Goal: Task Accomplishment & Management: Use online tool/utility

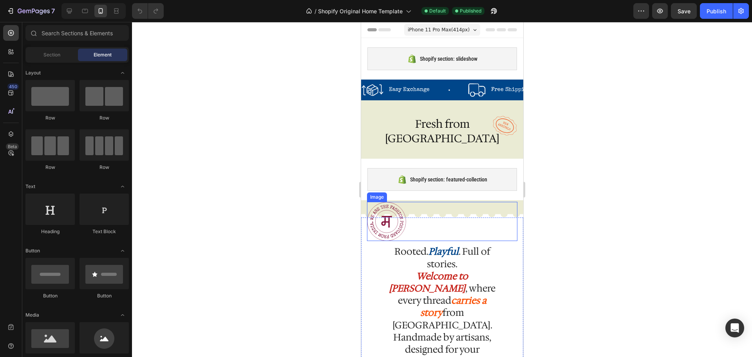
click at [384, 217] on img at bounding box center [386, 221] width 39 height 39
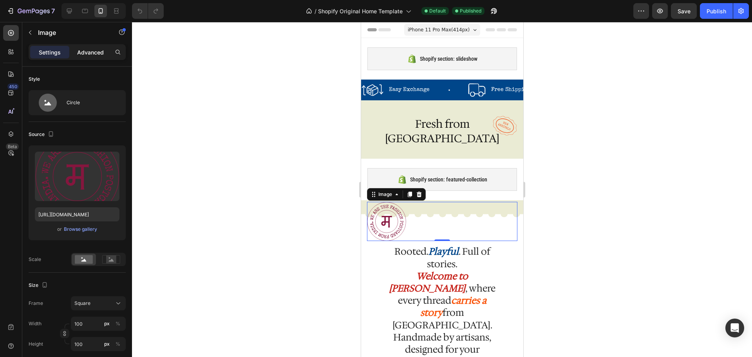
click at [94, 53] on p "Advanced" at bounding box center [90, 52] width 27 height 8
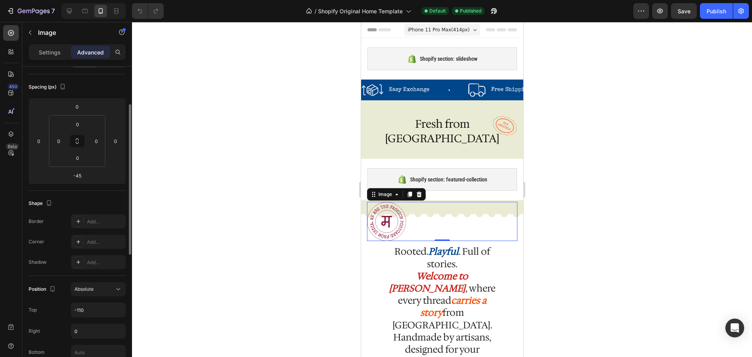
scroll to position [78, 0]
click at [83, 308] on input "-110" at bounding box center [98, 309] width 54 height 14
type input "-102"
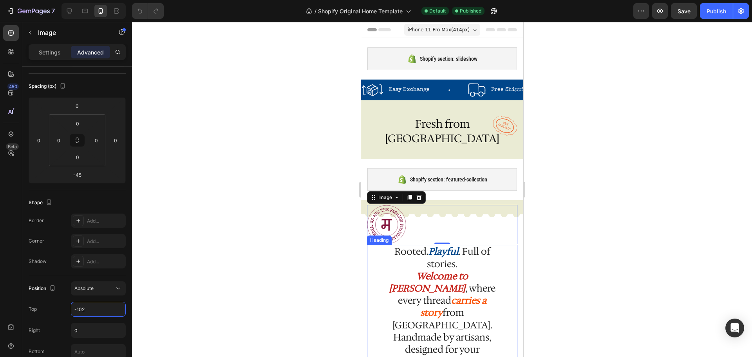
click at [442, 249] on p "Rooted. Playful . Full of stories. Welcome to [GEOGRAPHIC_DATA] , where every t…" at bounding box center [441, 319] width 119 height 147
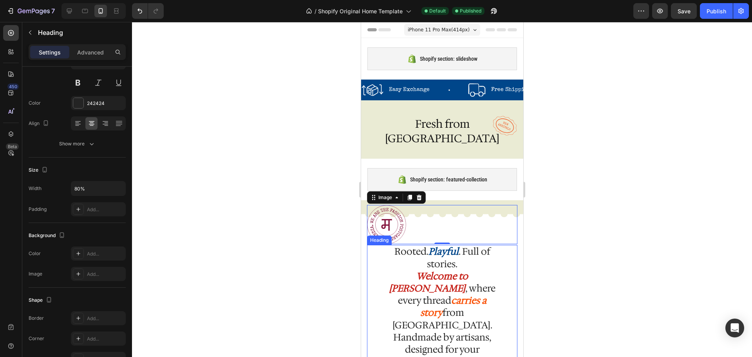
click at [442, 249] on p "Rooted. Playful . Full of stories. Welcome to [GEOGRAPHIC_DATA] , where every t…" at bounding box center [441, 319] width 119 height 147
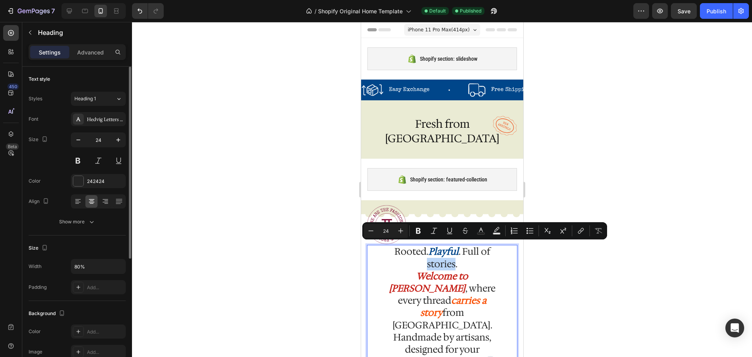
click at [421, 252] on p "Rooted. Playful . Full of stories. Welcome to [GEOGRAPHIC_DATA] , where every t…" at bounding box center [441, 319] width 119 height 147
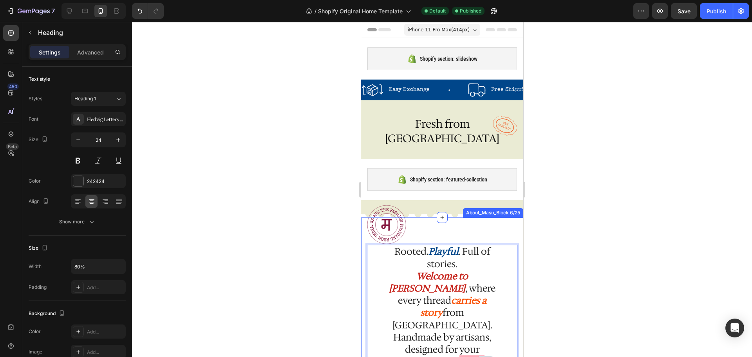
click at [364, 264] on div "Image Rooted. Playful . Full of stories. Welcome to [GEOGRAPHIC_DATA] , where e…" at bounding box center [442, 313] width 162 height 192
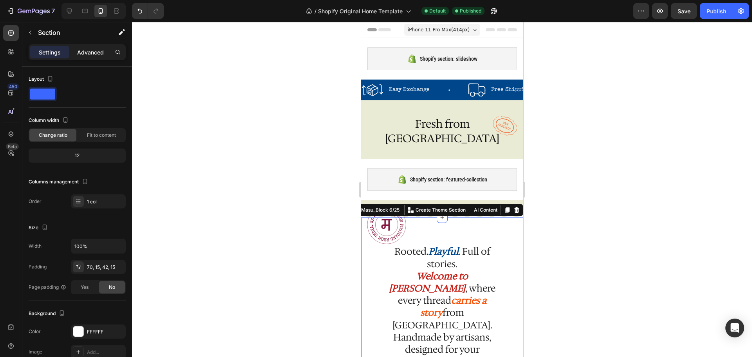
click at [89, 53] on p "Advanced" at bounding box center [90, 52] width 27 height 8
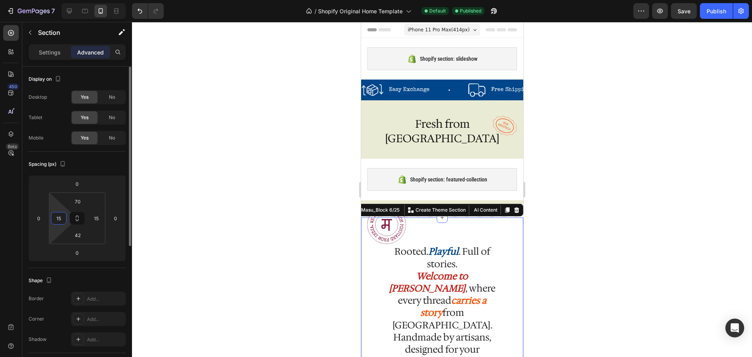
click at [60, 217] on input "15" at bounding box center [59, 218] width 12 height 12
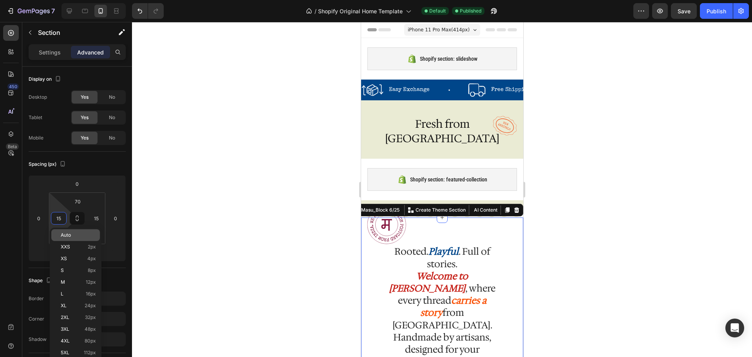
click at [64, 232] on div "Auto" at bounding box center [75, 235] width 49 height 12
type input "Auto"
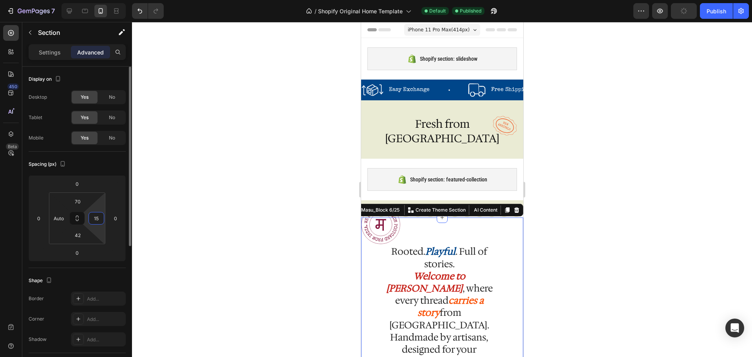
click at [93, 218] on input "15" at bounding box center [97, 218] width 12 height 12
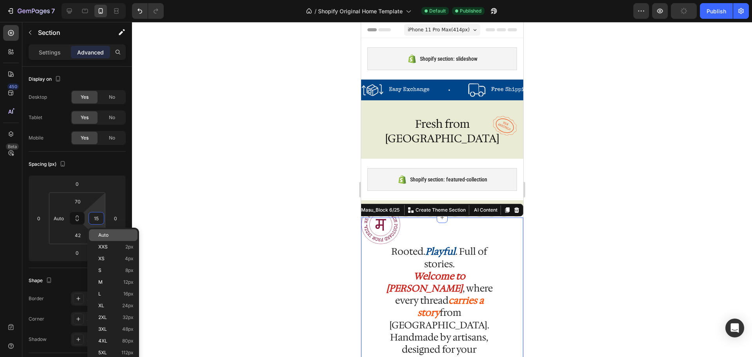
click at [106, 233] on span "Auto" at bounding box center [103, 234] width 10 height 5
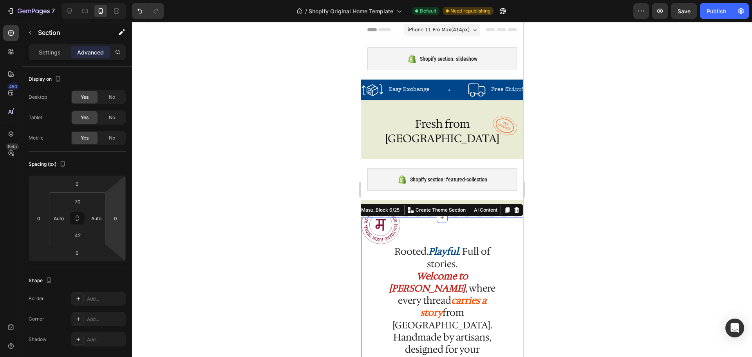
type input "15"
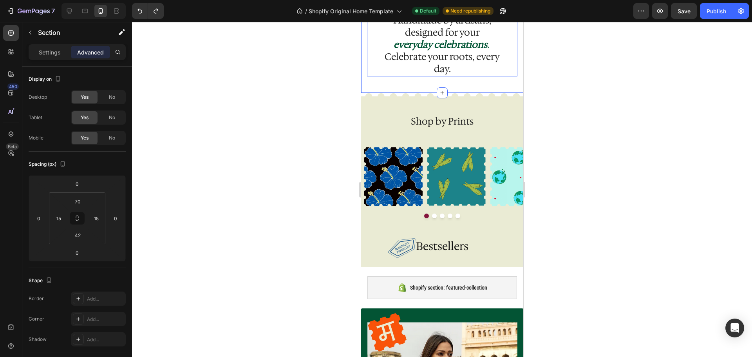
scroll to position [302, 0]
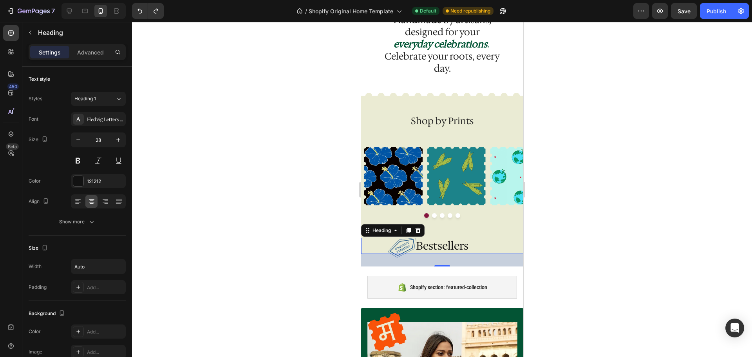
click at [393, 238] on div "Bestsellers" at bounding box center [442, 246] width 162 height 16
click at [398, 254] on div "32" at bounding box center [442, 260] width 162 height 13
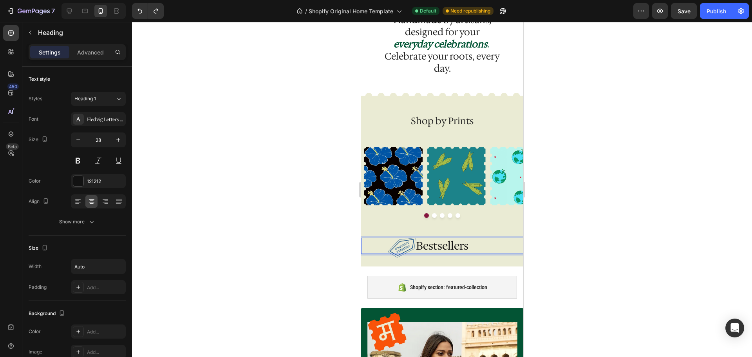
click at [451, 238] on h2 "Bestsellers" at bounding box center [442, 246] width 54 height 16
click at [397, 238] on img at bounding box center [401, 248] width 27 height 20
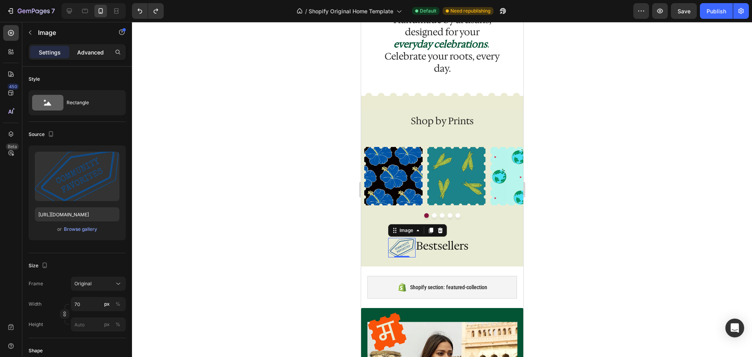
click at [97, 52] on p "Advanced" at bounding box center [90, 52] width 27 height 8
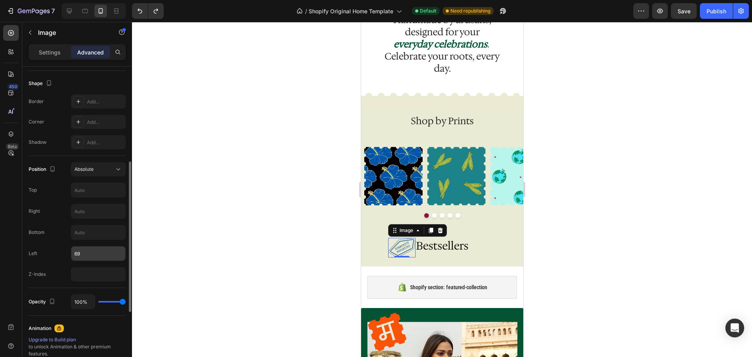
scroll to position [197, 0]
click at [86, 254] on input "69" at bounding box center [98, 253] width 54 height 14
type input "57"
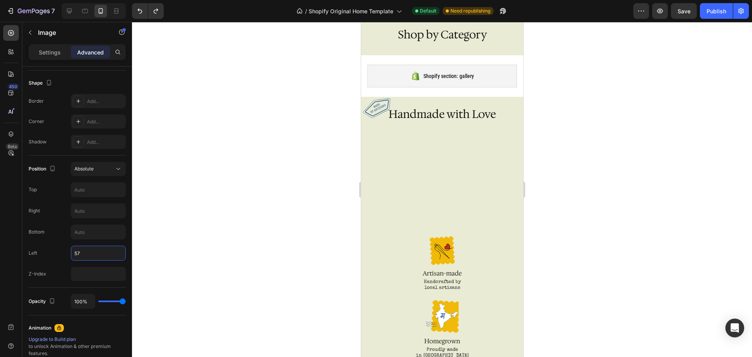
scroll to position [965, 0]
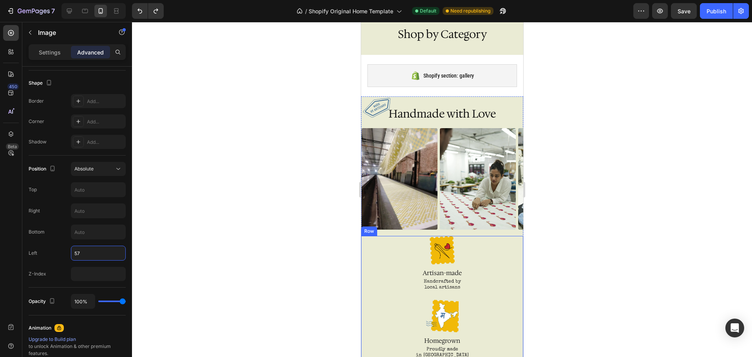
click at [472, 252] on div "Image Artisan-made Text Block Handcrafted by local artisans Text Block Image Ho…" at bounding box center [442, 332] width 162 height 192
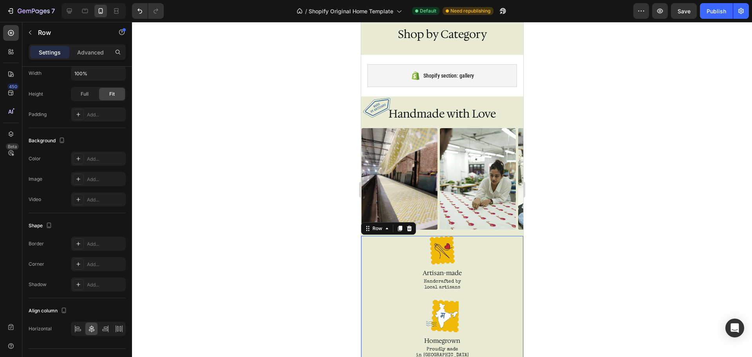
scroll to position [0, 0]
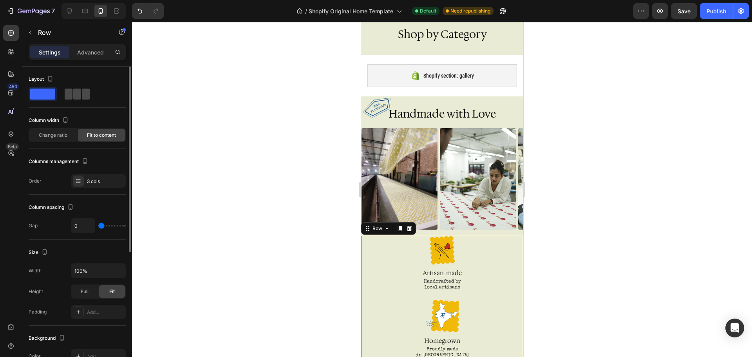
click at [81, 95] on div at bounding box center [77, 94] width 25 height 11
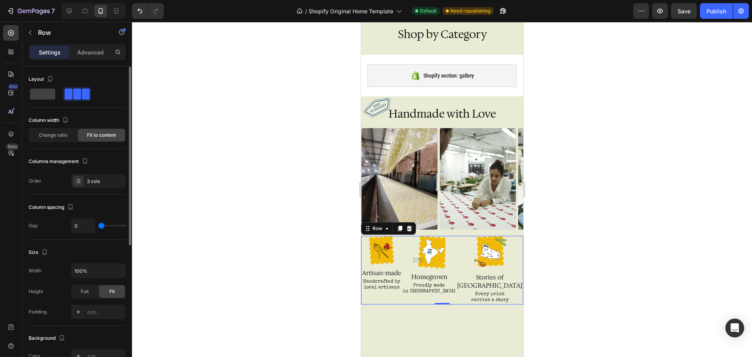
type input "20"
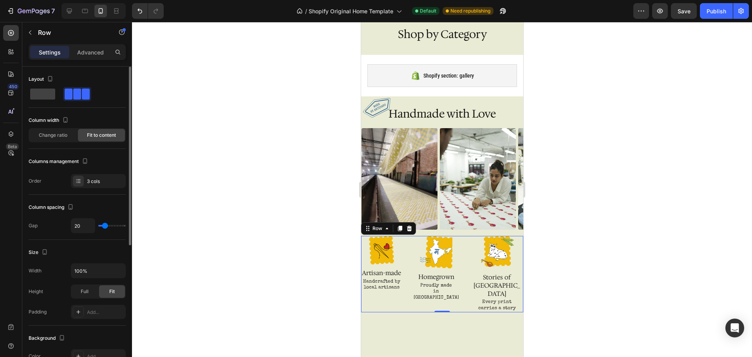
type input "22"
type input "29"
type input "31"
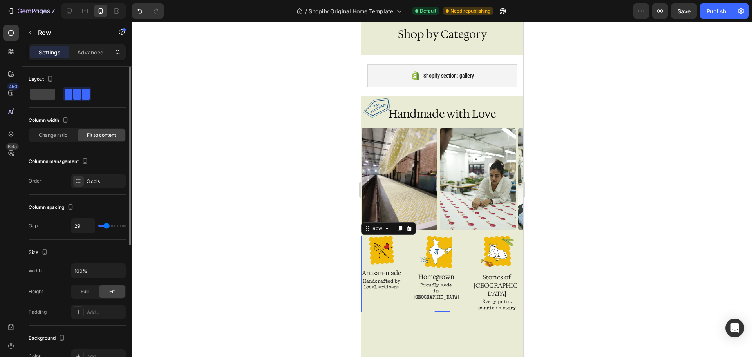
type input "31"
type input "33"
type input "31"
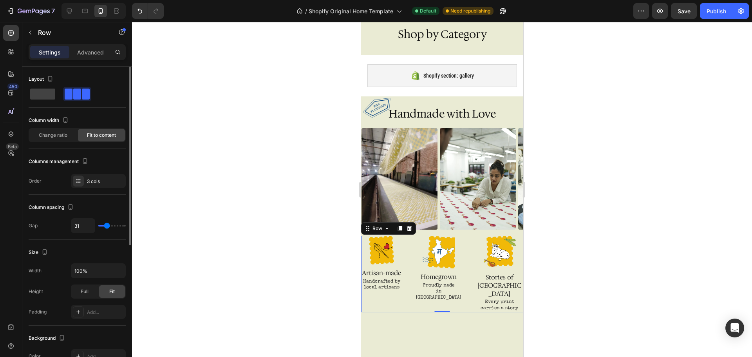
type input "29"
type input "22"
type input "20"
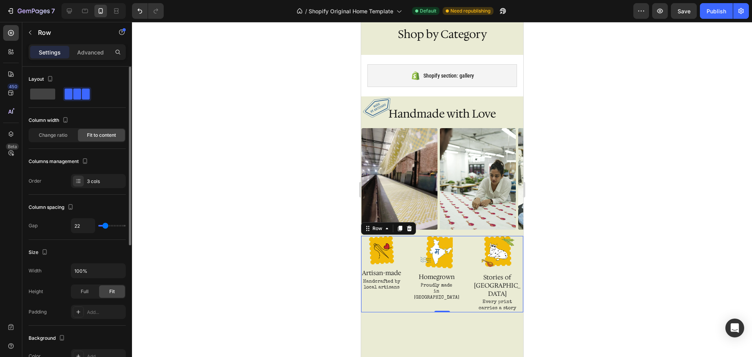
type input "20"
type input "18"
type input "20"
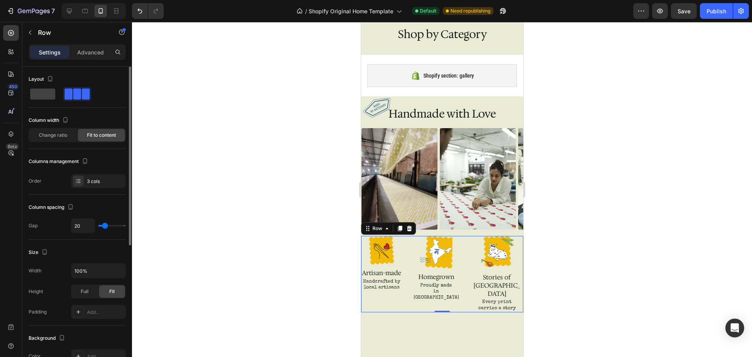
click at [105, 225] on input "range" at bounding box center [111, 226] width 27 height 2
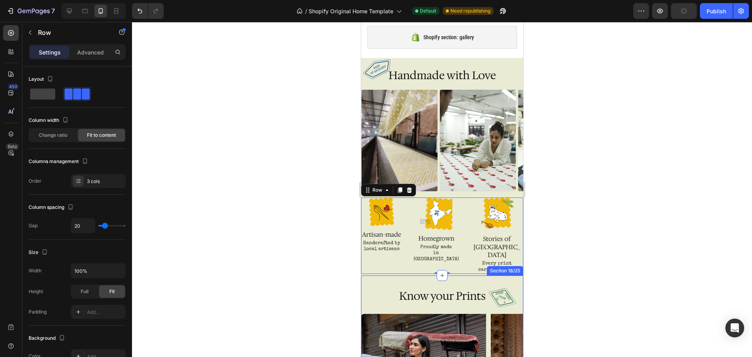
scroll to position [1003, 0]
click at [396, 213] on img at bounding box center [381, 211] width 29 height 29
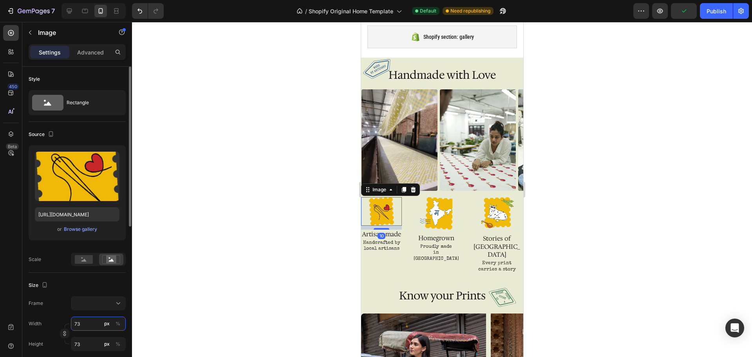
click at [87, 321] on input "73" at bounding box center [98, 324] width 55 height 14
type input "74"
type input "75"
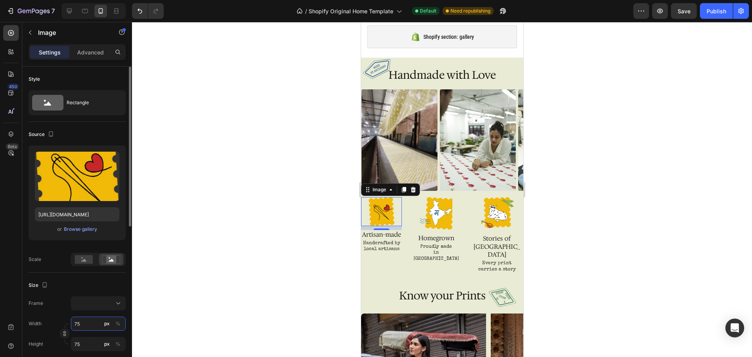
type input "76"
type input "77"
type input "78"
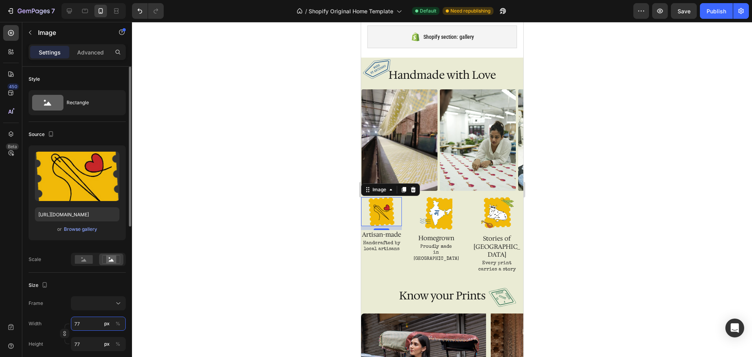
type input "78"
type input "79"
type input "80"
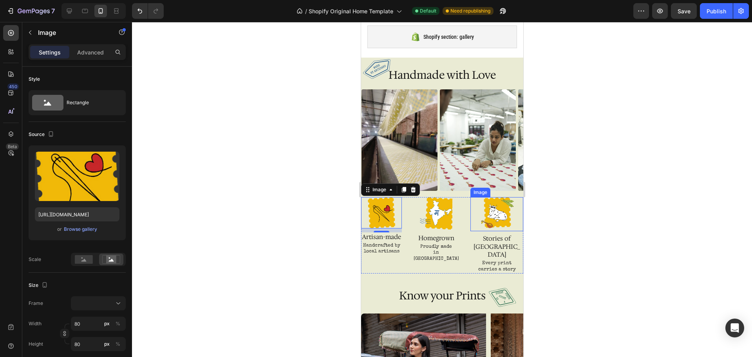
click at [497, 206] on img at bounding box center [497, 214] width 34 height 34
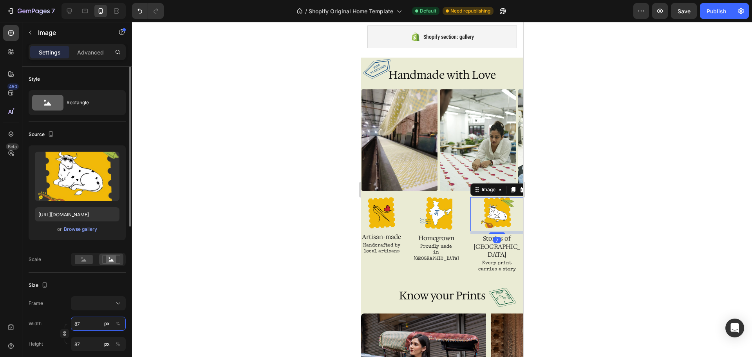
click at [90, 323] on input "87" at bounding box center [98, 324] width 55 height 14
type input "88"
type input "89"
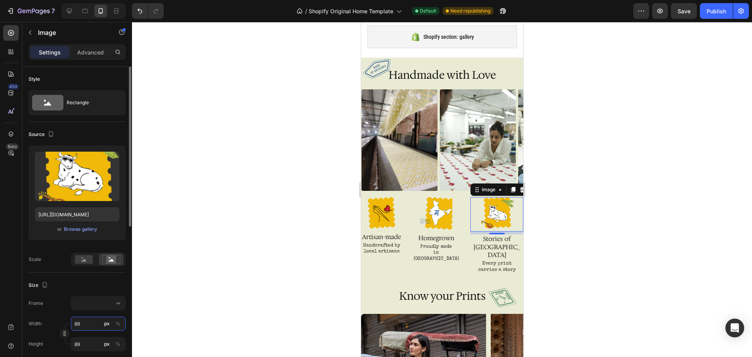
type input "90"
type input "91"
type input "92"
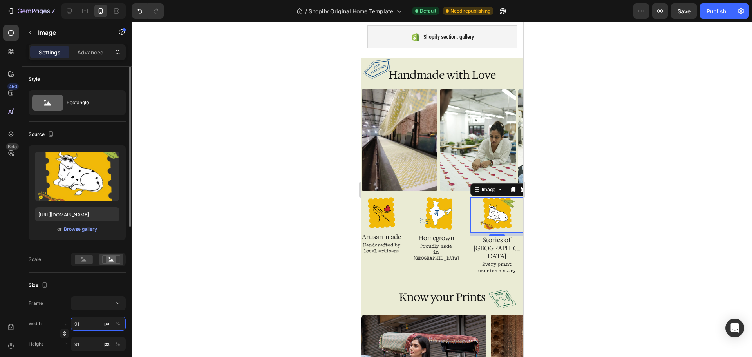
type input "92"
type input "93"
type input "94"
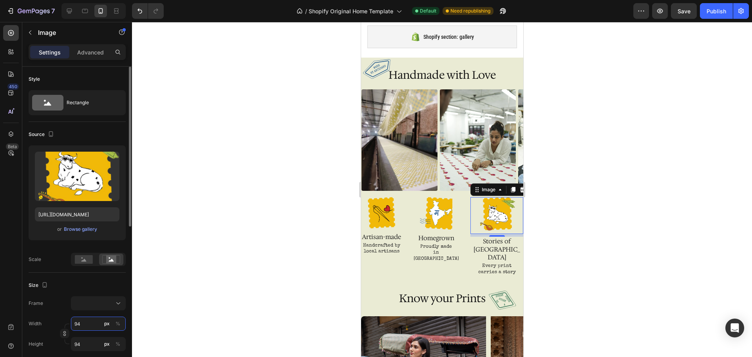
type input "93"
type input "92"
type input "91"
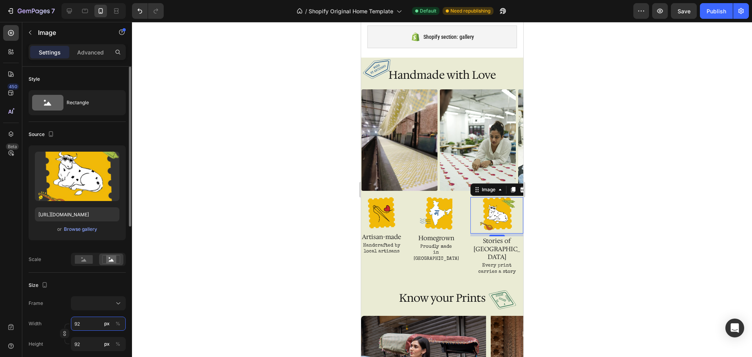
type input "91"
type input "90"
type input "91"
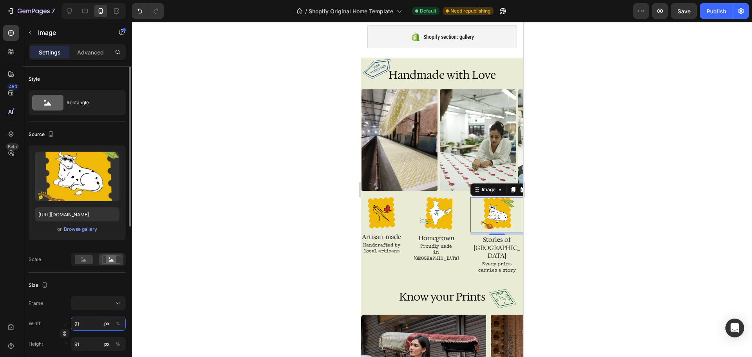
type input "92"
type input "93"
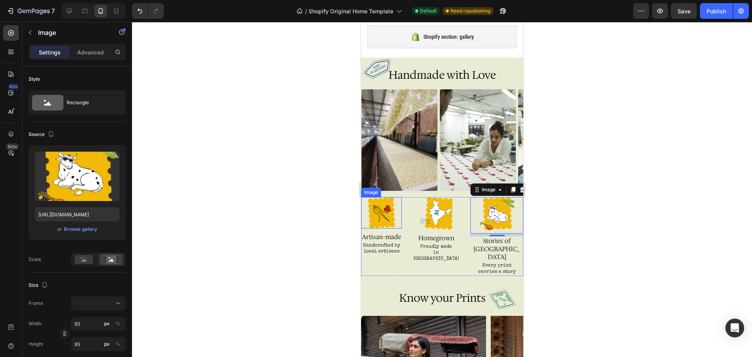
click at [397, 228] on img at bounding box center [381, 212] width 31 height 31
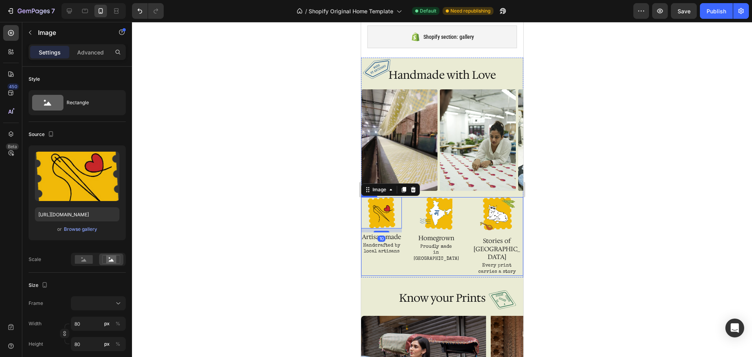
click at [430, 227] on img at bounding box center [436, 213] width 33 height 33
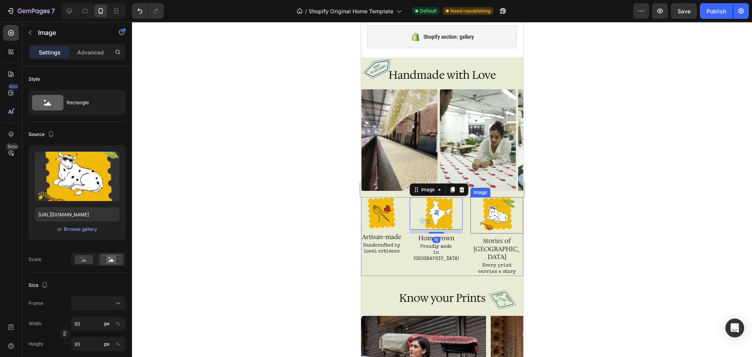
click at [479, 226] on img at bounding box center [496, 215] width 36 height 36
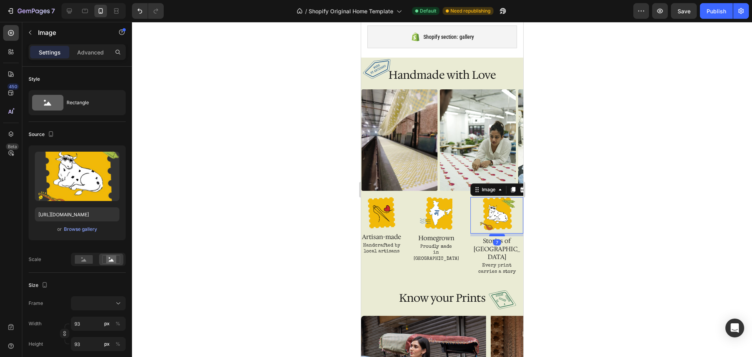
click at [491, 235] on div at bounding box center [497, 235] width 16 height 2
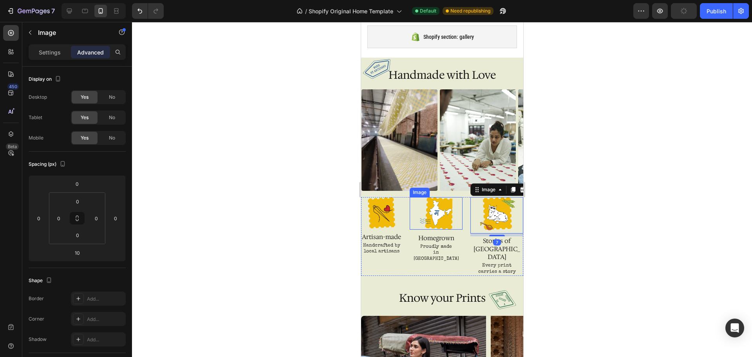
click at [443, 229] on img at bounding box center [436, 213] width 33 height 33
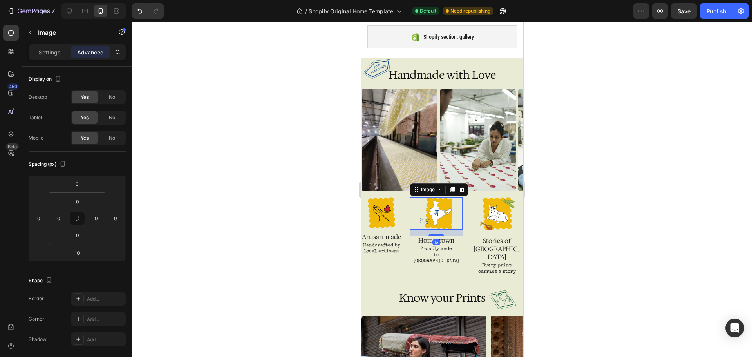
drag, startPoint x: 441, startPoint y: 233, endPoint x: 445, endPoint y: 235, distance: 4.6
click at [445, 230] on div "16" at bounding box center [435, 230] width 53 height 0
type input "16"
click at [397, 225] on img at bounding box center [381, 212] width 31 height 31
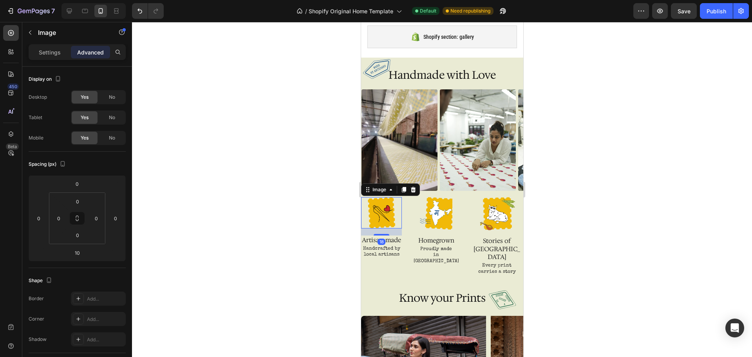
drag, startPoint x: 393, startPoint y: 232, endPoint x: 398, endPoint y: 235, distance: 5.7
click at [398, 228] on div "18" at bounding box center [381, 228] width 41 height 0
type input "18"
click at [512, 220] on div "Image Artisan-made Text Block Handcrafted by local artisans Text Block Image Ho…" at bounding box center [442, 236] width 162 height 79
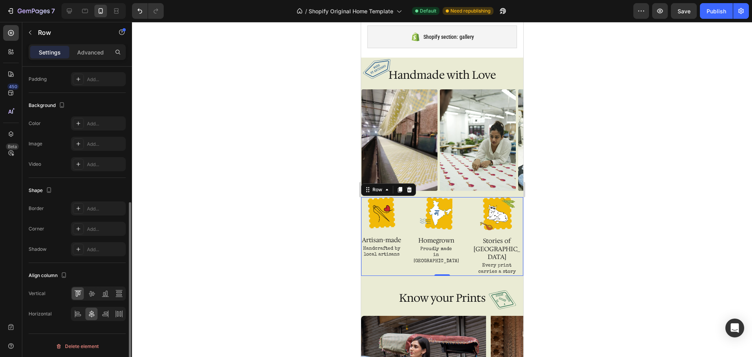
scroll to position [234, 0]
click at [119, 315] on icon at bounding box center [119, 312] width 8 height 8
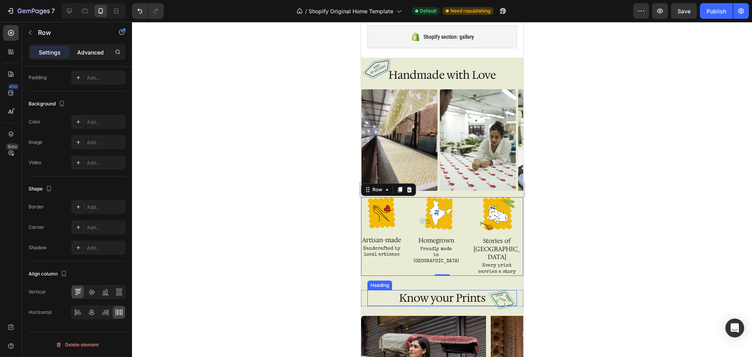
click at [90, 48] on p "Advanced" at bounding box center [90, 52] width 27 height 8
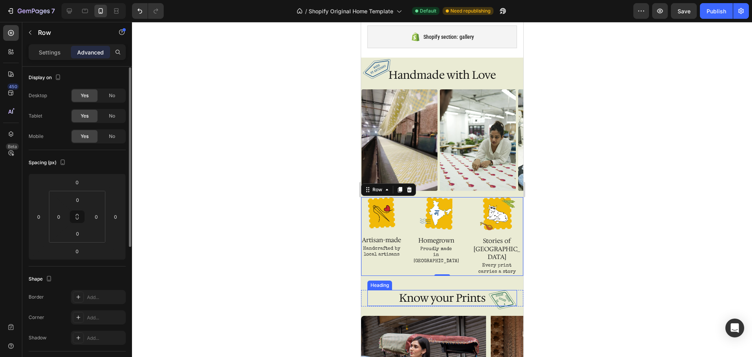
scroll to position [0, 0]
click at [60, 222] on input "0" at bounding box center [59, 218] width 12 height 12
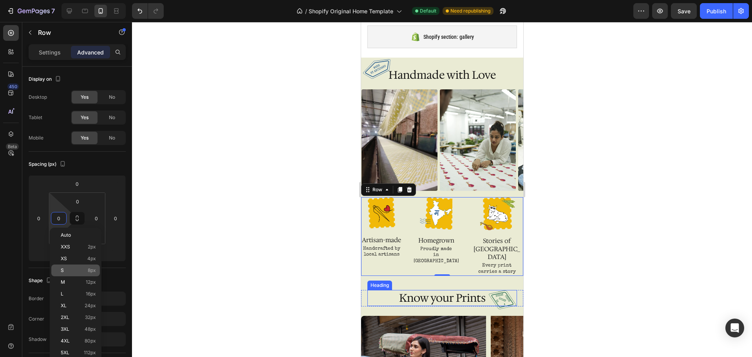
click at [76, 270] on p "S 8px" at bounding box center [78, 270] width 35 height 5
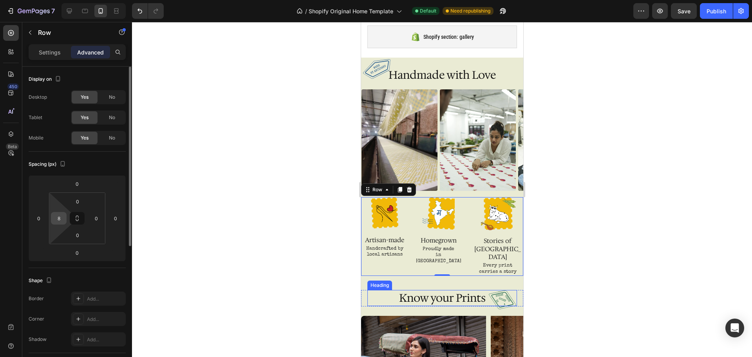
click at [59, 221] on input "8" at bounding box center [59, 218] width 12 height 12
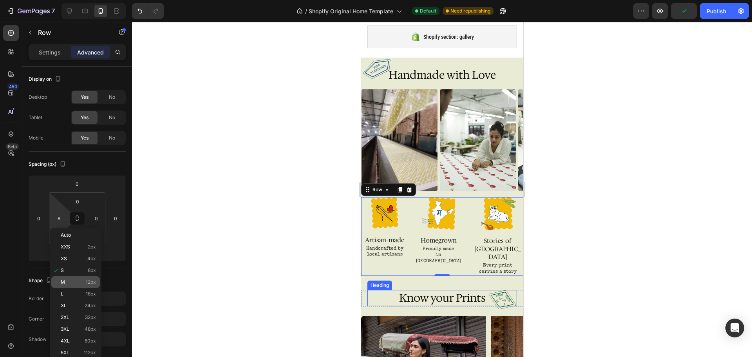
click at [66, 278] on div "M 12px" at bounding box center [75, 282] width 49 height 12
type input "12"
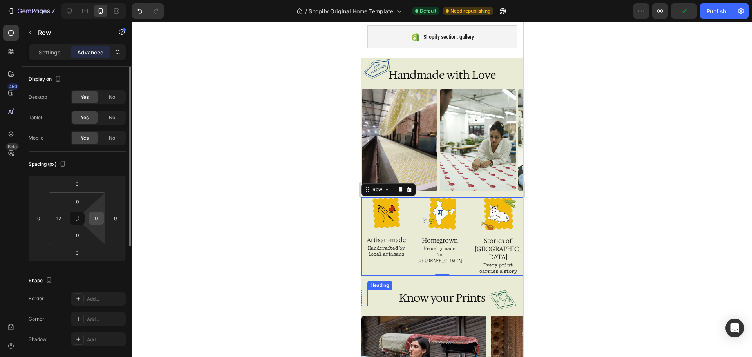
click at [100, 217] on input "0" at bounding box center [97, 218] width 12 height 12
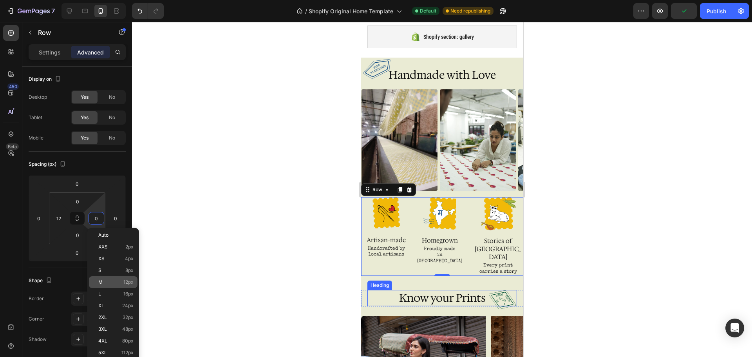
click at [105, 281] on p "M 12px" at bounding box center [115, 281] width 35 height 5
type input "12"
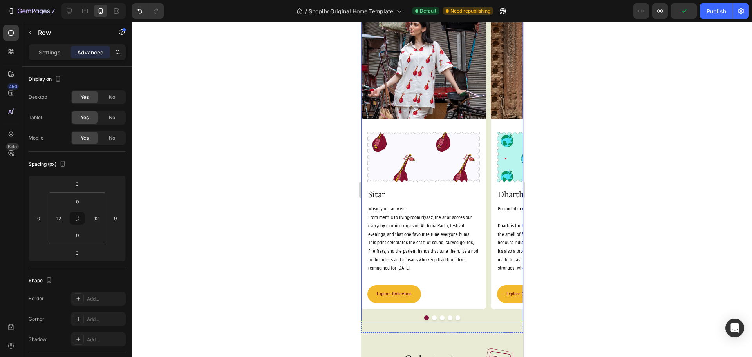
scroll to position [1317, 0]
click at [485, 122] on div "Image Image Row Sitar Heading Music you can wear. From mehfils to living-room r…" at bounding box center [423, 150] width 125 height 315
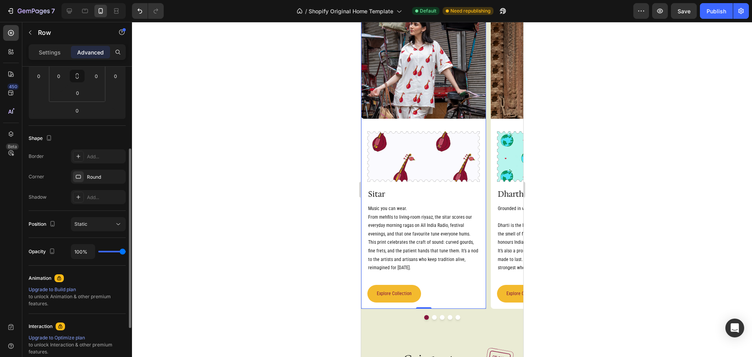
scroll to position [143, 0]
click at [42, 52] on p "Settings" at bounding box center [50, 52] width 22 height 8
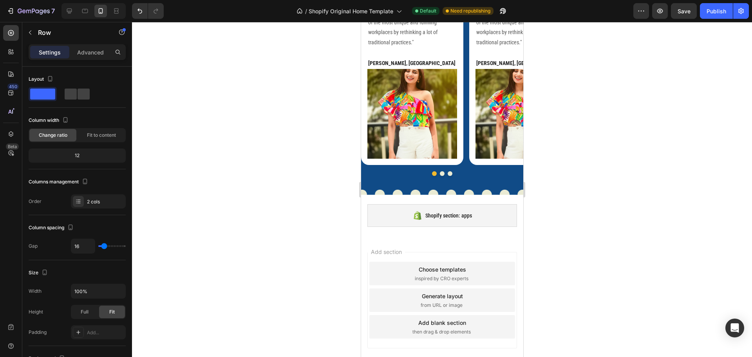
scroll to position [1882, 0]
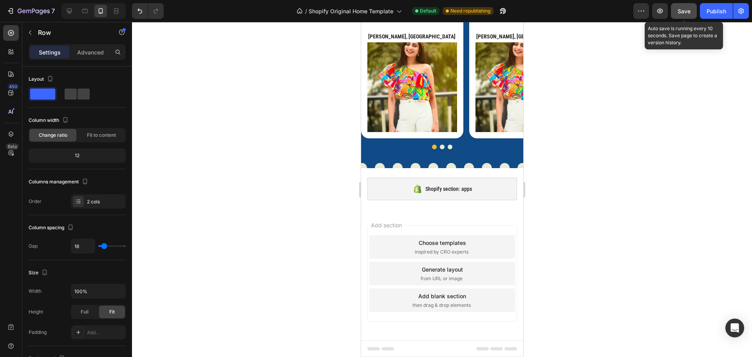
click at [689, 9] on span "Save" at bounding box center [684, 11] width 13 height 7
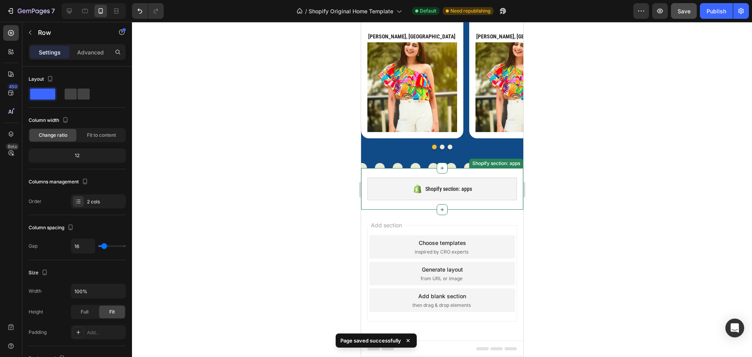
click at [473, 194] on div "Shopify section: apps" at bounding box center [442, 188] width 150 height 23
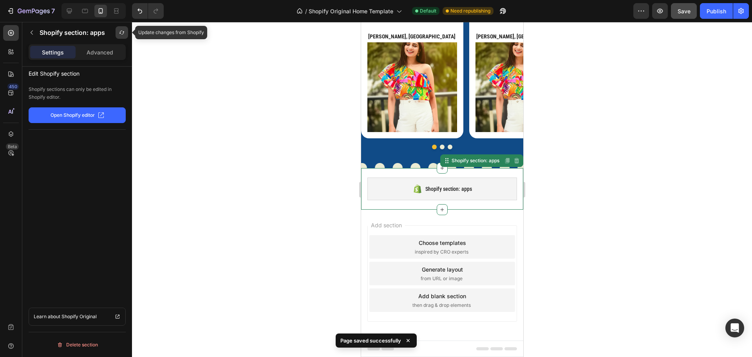
click at [120, 36] on button "button" at bounding box center [122, 32] width 13 height 13
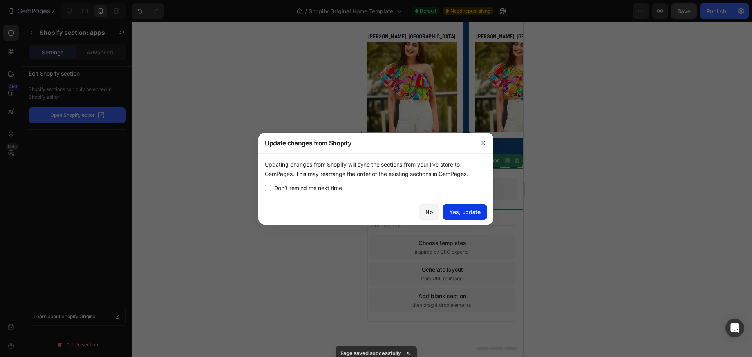
click at [458, 211] on div "Yes, update" at bounding box center [464, 212] width 31 height 8
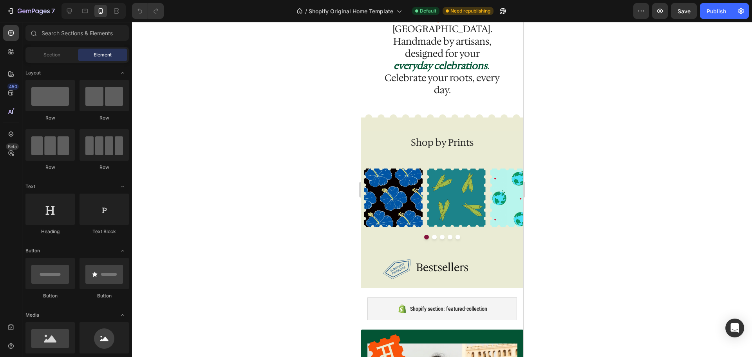
scroll to position [279, 0]
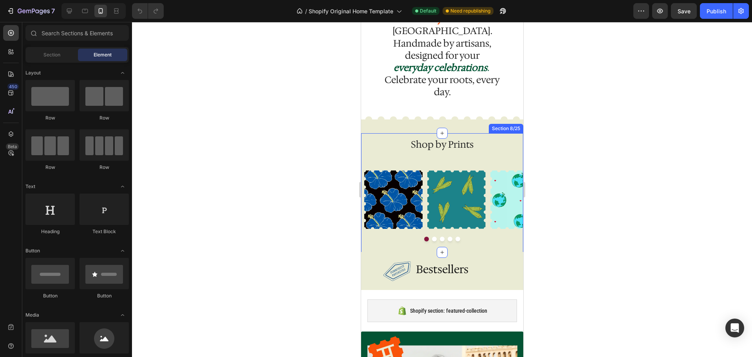
click at [454, 138] on div "Shop by Prints Heading Row Image Row Image Row Image Row Image Row Image Row Ca…" at bounding box center [442, 193] width 162 height 110
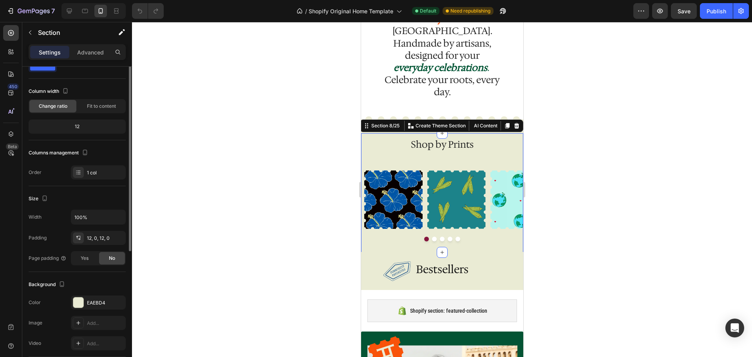
scroll to position [0, 0]
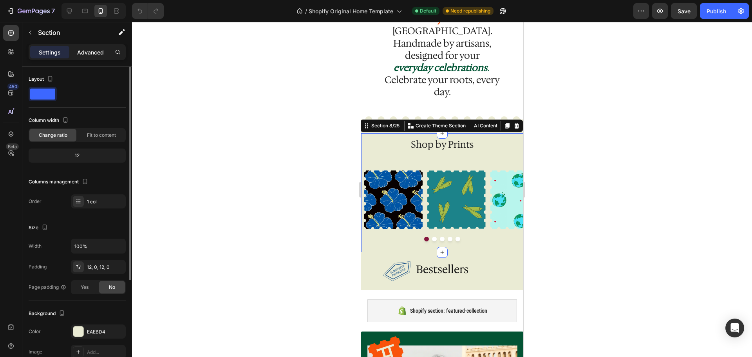
click at [86, 49] on p "Advanced" at bounding box center [90, 52] width 27 height 8
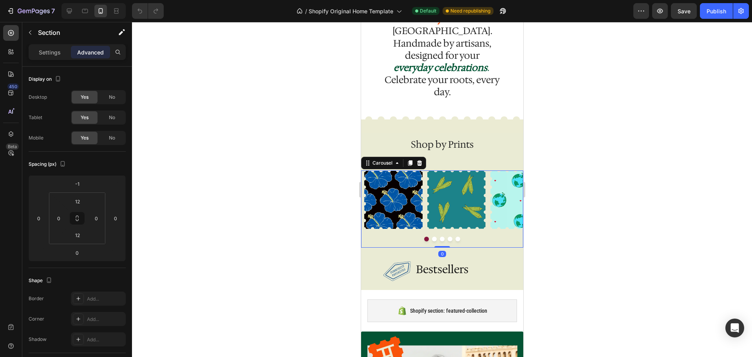
click at [424, 170] on div "Image Row Image Row Image Row Image Row Image Row" at bounding box center [443, 208] width 159 height 77
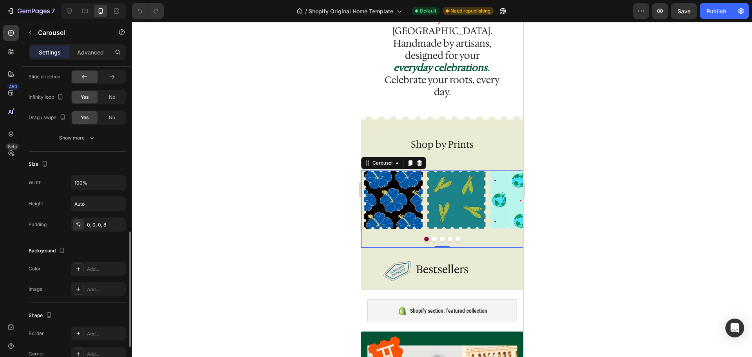
scroll to position [447, 0]
click at [97, 51] on p "Advanced" at bounding box center [90, 52] width 27 height 8
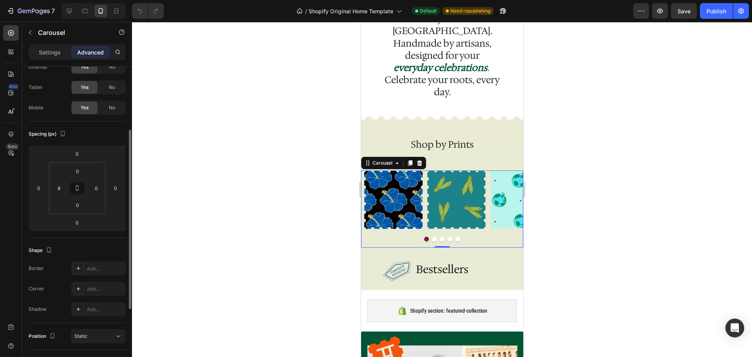
scroll to position [0, 0]
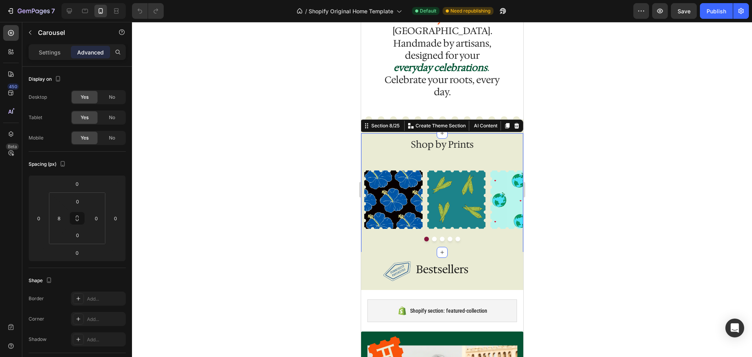
click at [480, 138] on div "Shop by Prints Heading Row Image Row Image Row Image Row Image Row Image Row Ca…" at bounding box center [442, 193] width 162 height 110
click at [10, 127] on div at bounding box center [11, 134] width 16 height 16
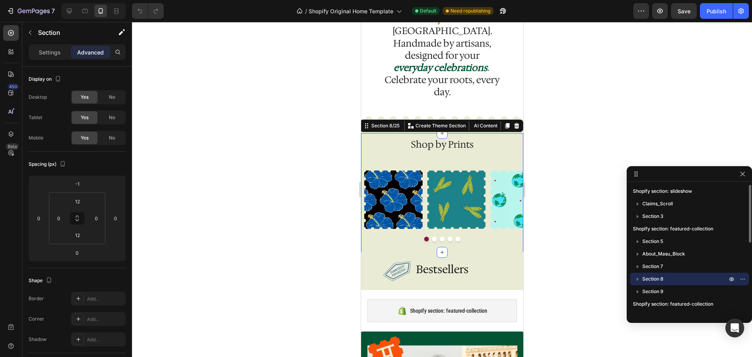
click at [639, 279] on icon "button" at bounding box center [638, 279] width 8 height 8
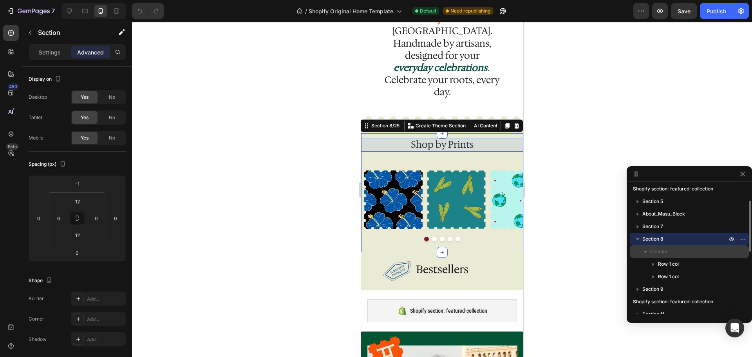
scroll to position [40, 0]
click at [662, 249] on span "Column" at bounding box center [658, 251] width 17 height 8
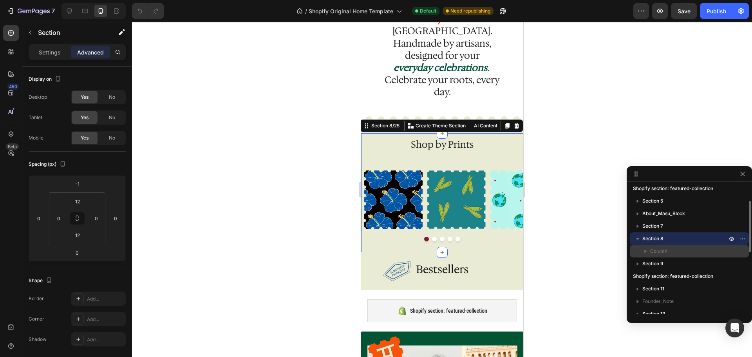
click at [662, 251] on span "Column" at bounding box center [658, 251] width 17 height 8
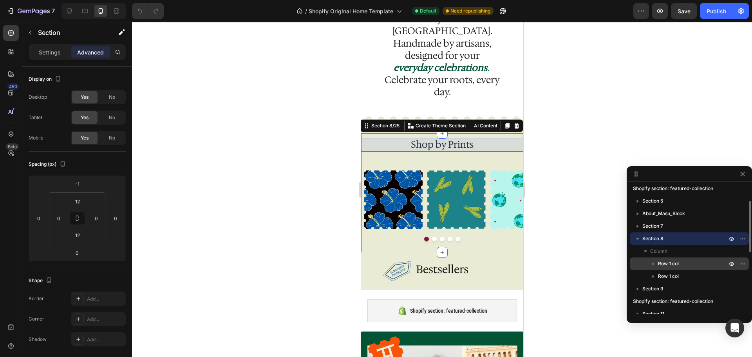
click at [663, 261] on span "Row 1 col" at bounding box center [668, 264] width 21 height 8
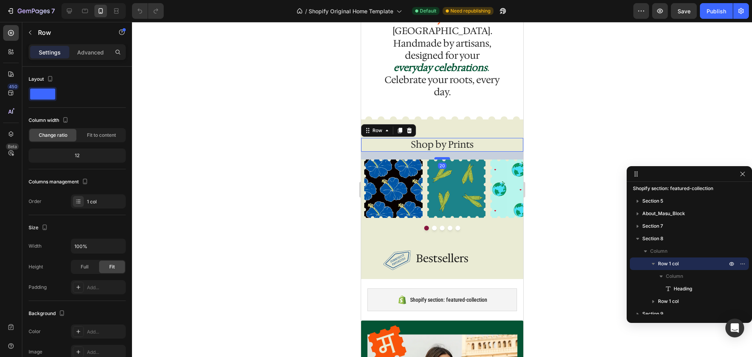
drag, startPoint x: 441, startPoint y: 145, endPoint x: 444, endPoint y: 134, distance: 11.4
click at [444, 157] on div at bounding box center [442, 158] width 16 height 2
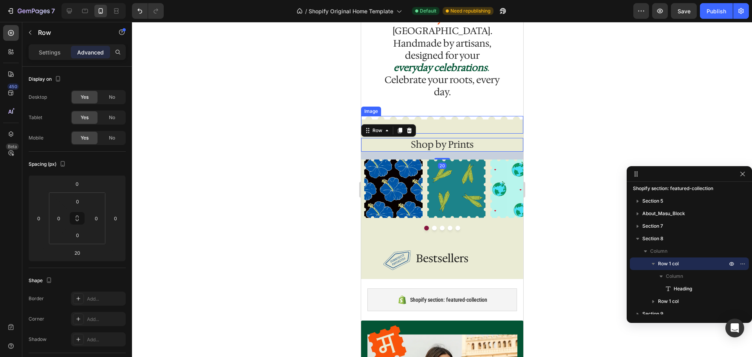
click at [480, 116] on img at bounding box center [442, 125] width 162 height 18
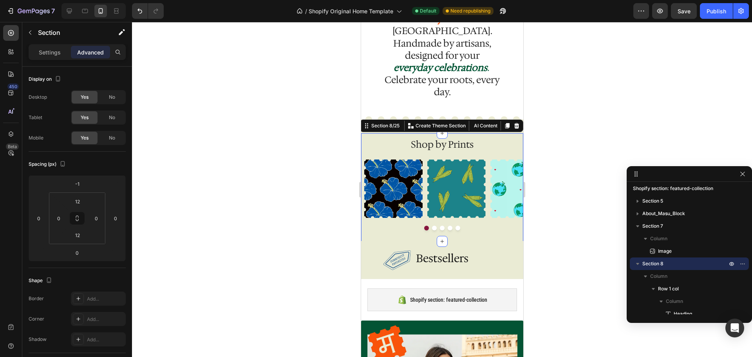
click at [502, 138] on div "Shop by Prints Heading Row Image Row Image Row Image Row Image Row Image Row Ca…" at bounding box center [442, 187] width 162 height 99
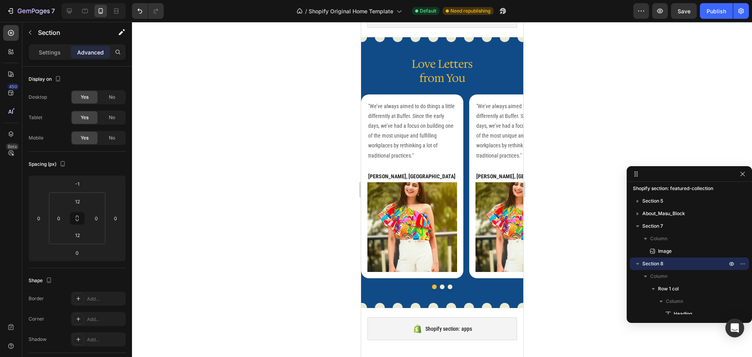
scroll to position [1732, 0]
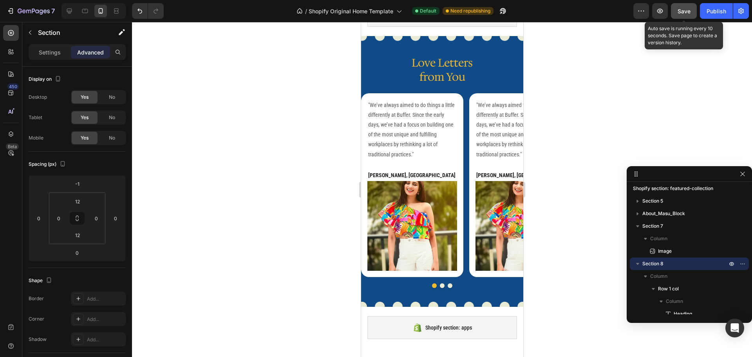
click at [682, 15] on div "Save" at bounding box center [684, 11] width 13 height 8
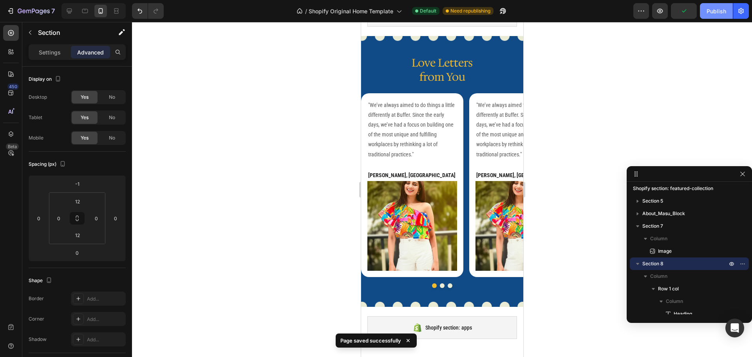
click at [708, 14] on div "Publish" at bounding box center [717, 11] width 20 height 8
